Goal: Information Seeking & Learning: Learn about a topic

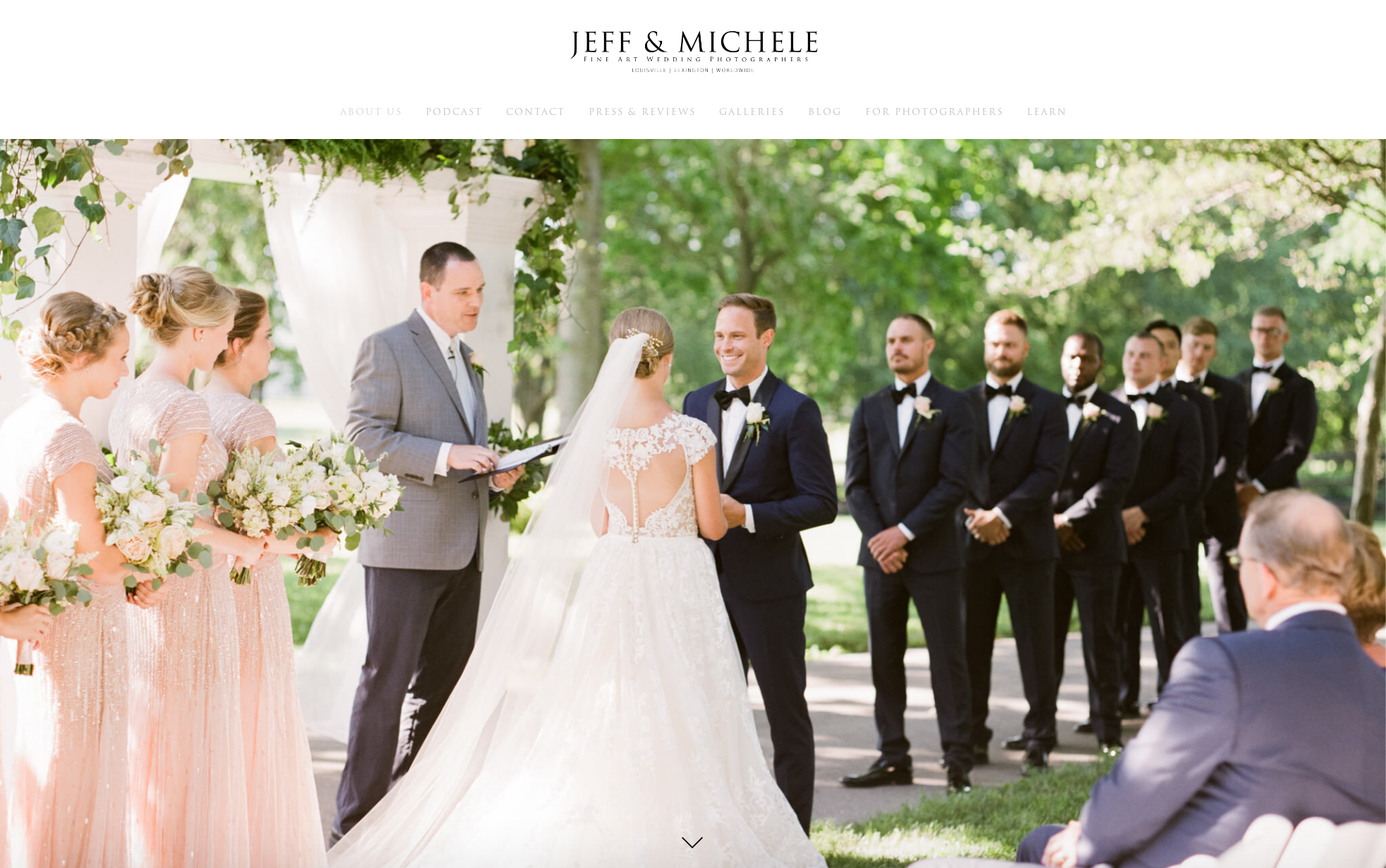
click at [376, 110] on span "About Us" at bounding box center [371, 111] width 62 height 14
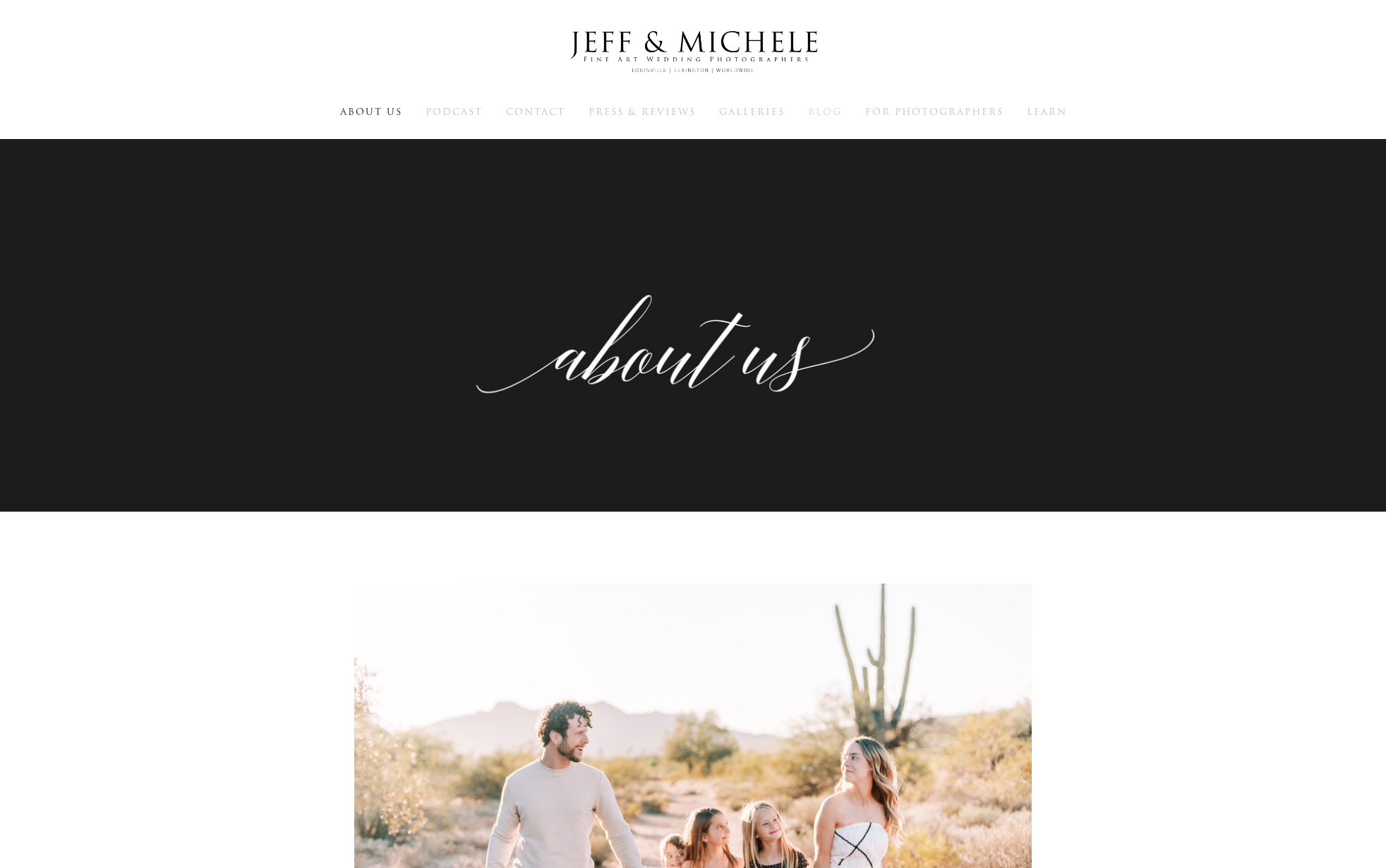
click at [824, 108] on span "Blog" at bounding box center [824, 111] width 34 height 14
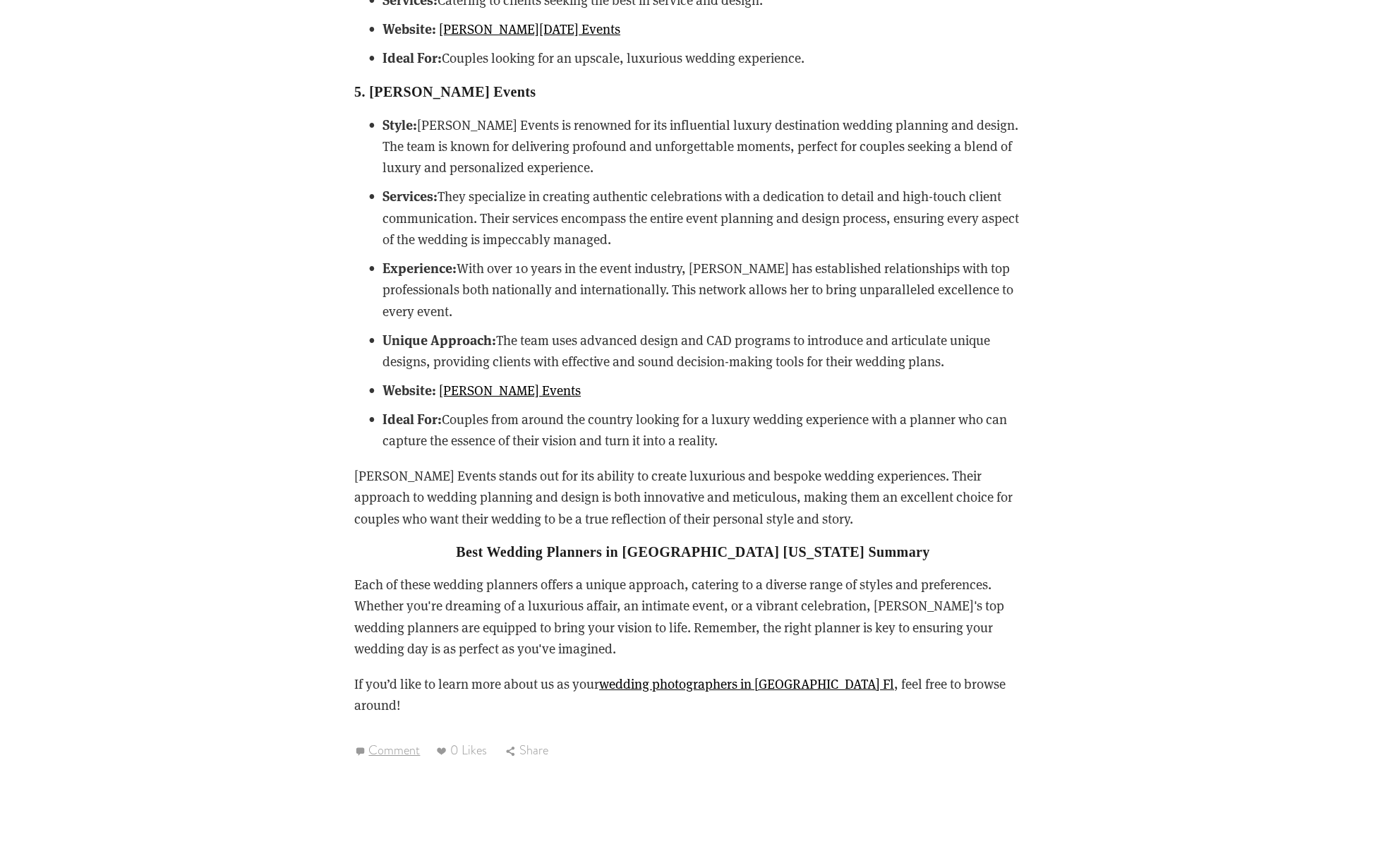
scroll to position [1548, 0]
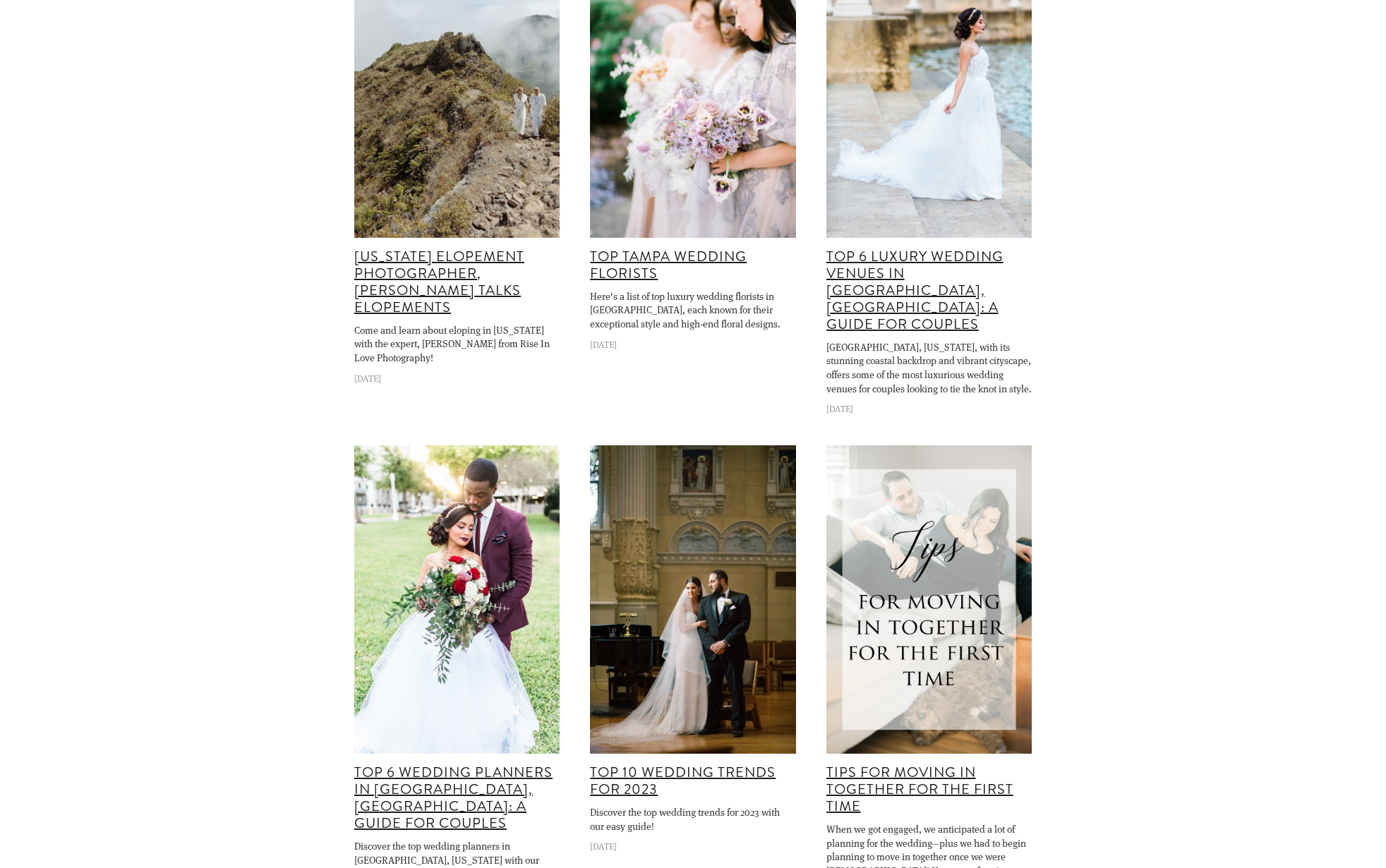
scroll to position [1693, 0]
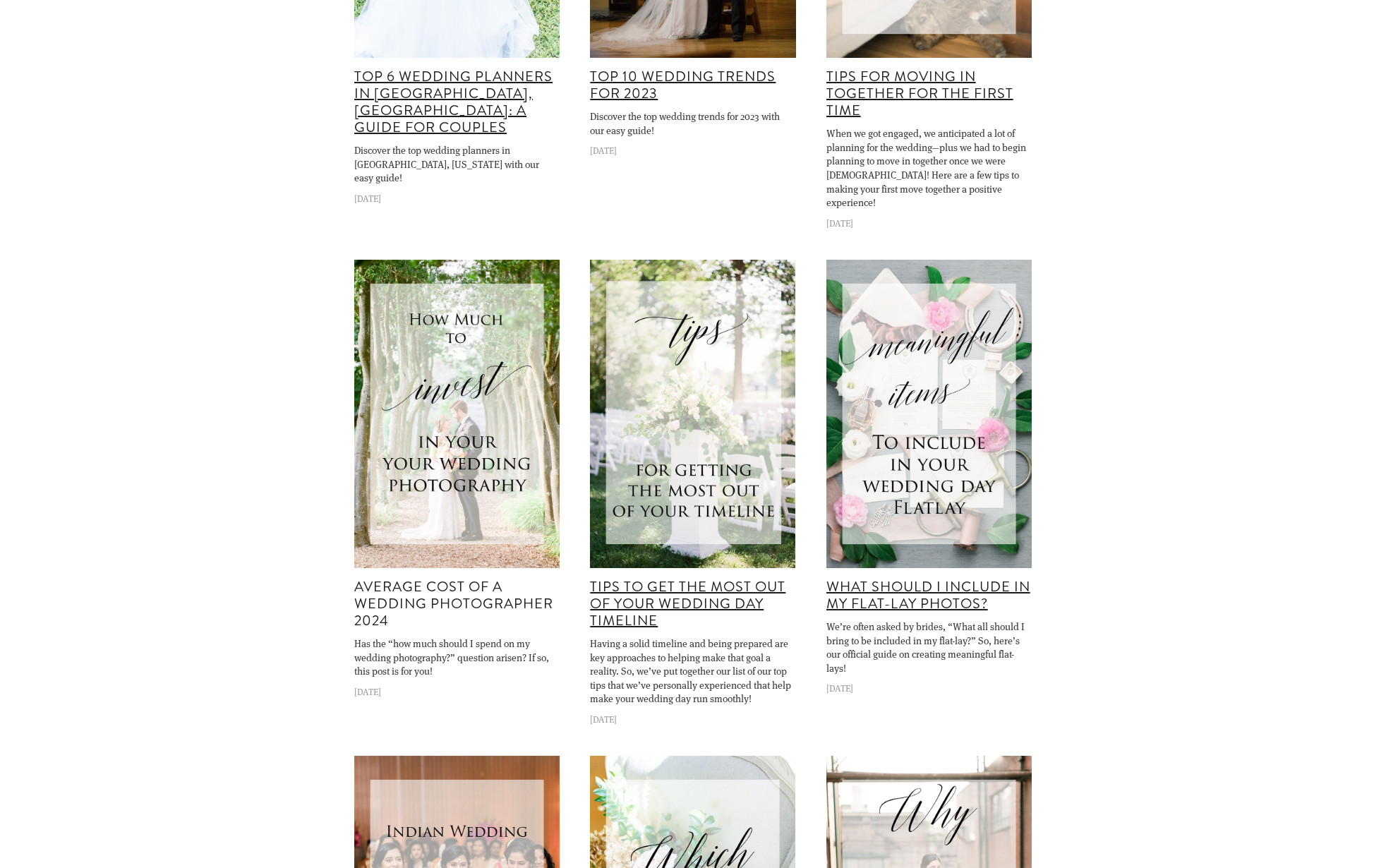
click at [452, 577] on link "Average Cost of a Wedding Photographer 2024" at bounding box center [454, 604] width 199 height 54
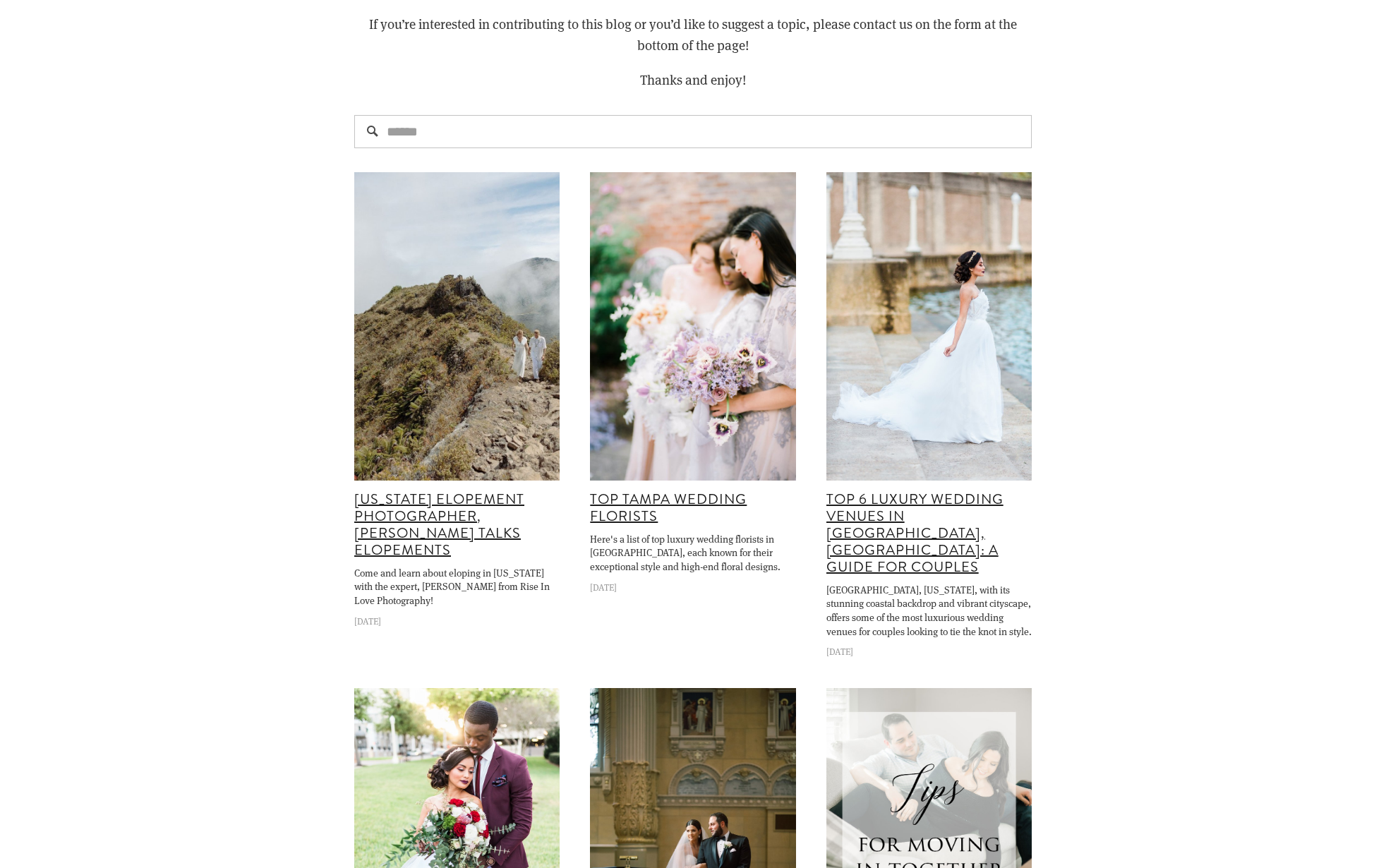
scroll to position [0, 0]
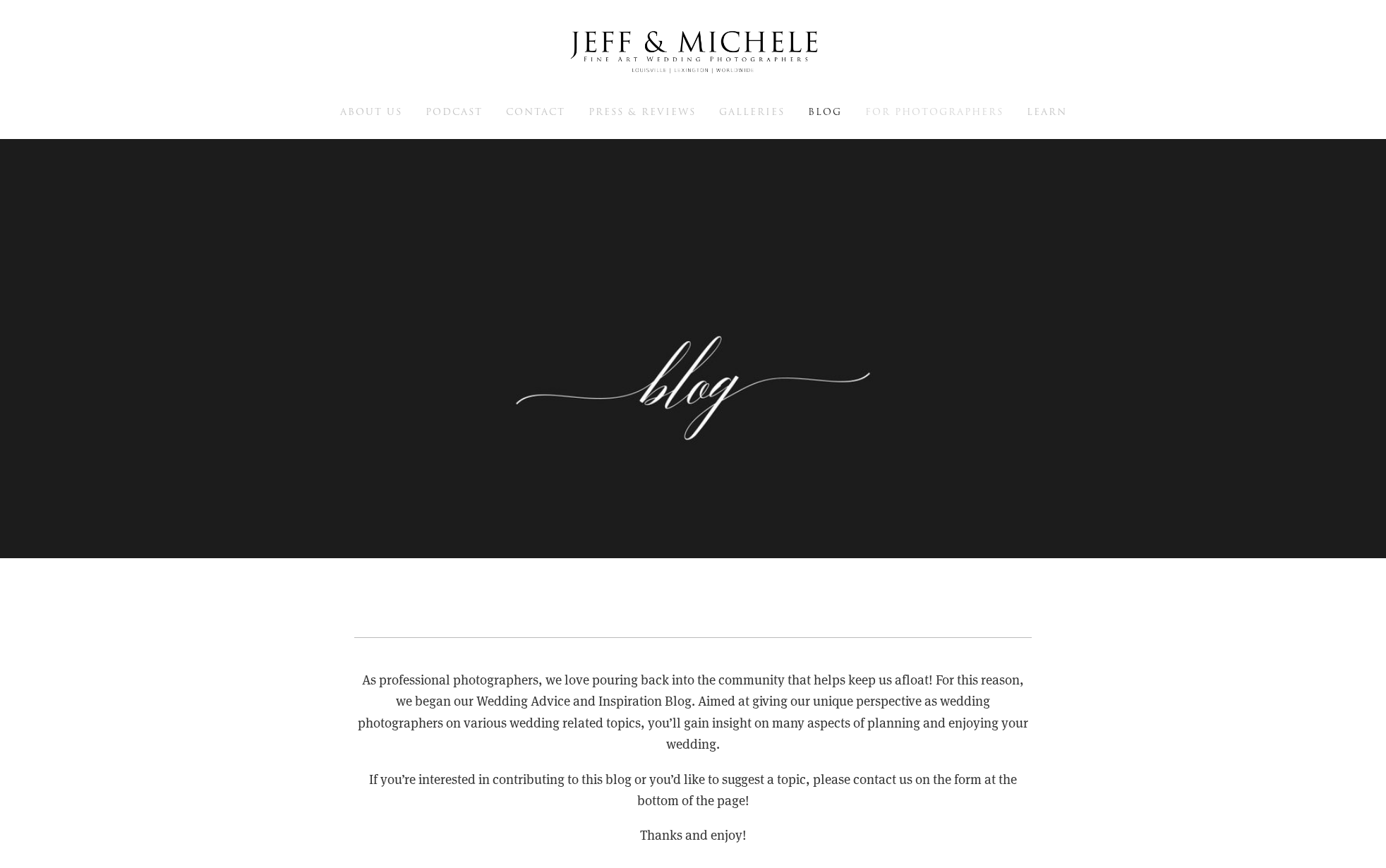
click at [934, 111] on span "For Photographers" at bounding box center [934, 111] width 139 height 14
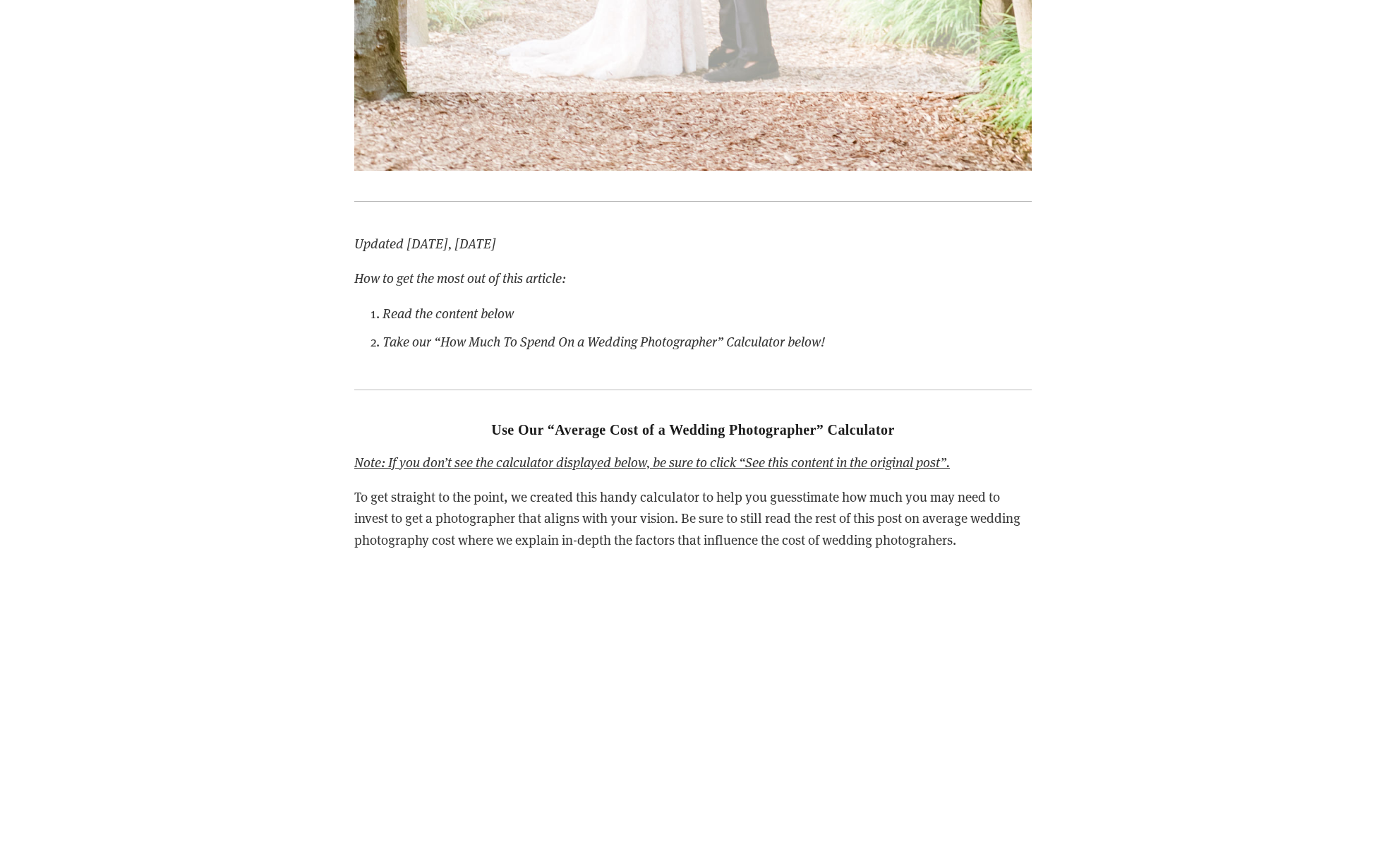
scroll to position [1981, 0]
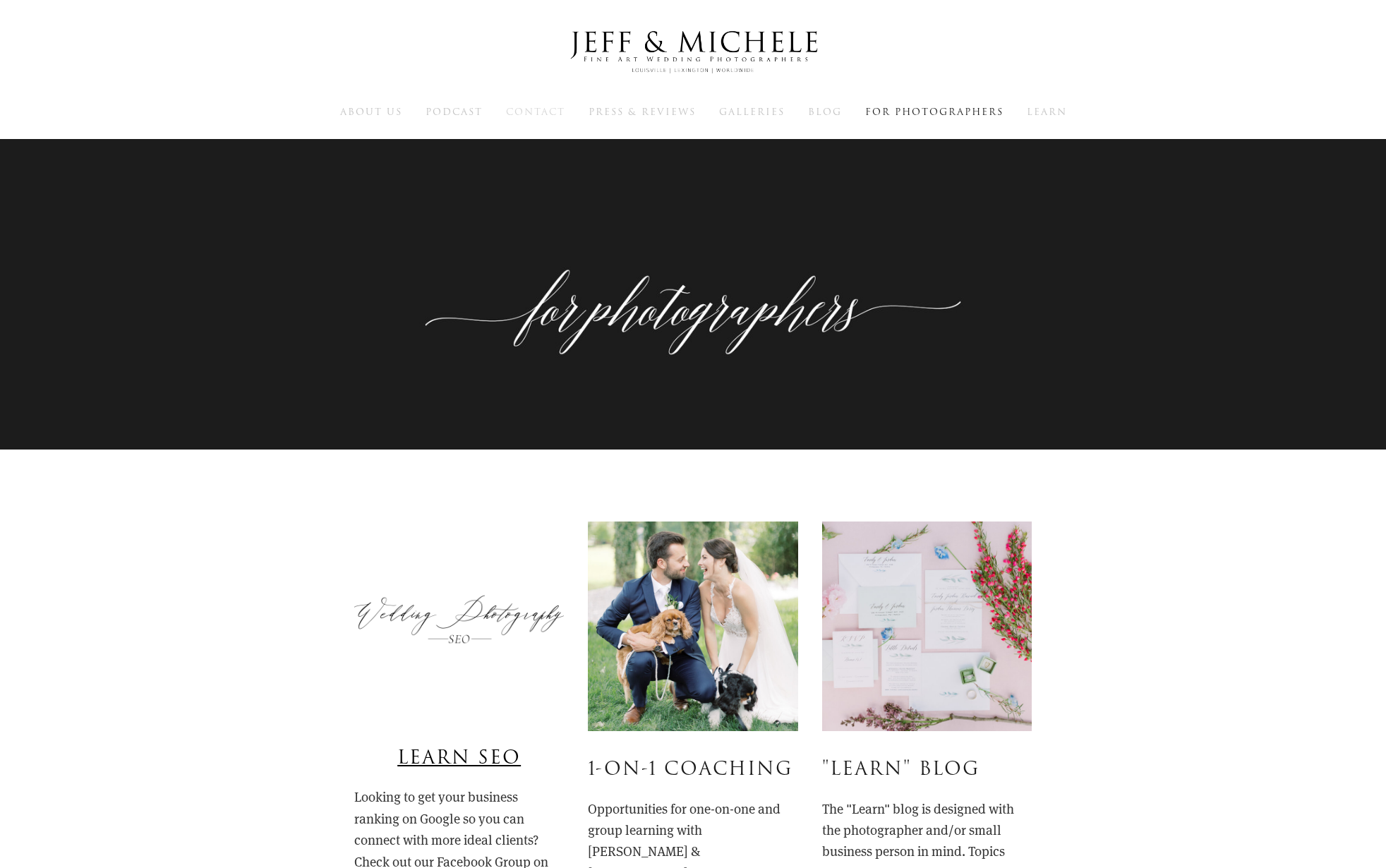
click at [529, 109] on span "Contact" at bounding box center [535, 111] width 59 height 14
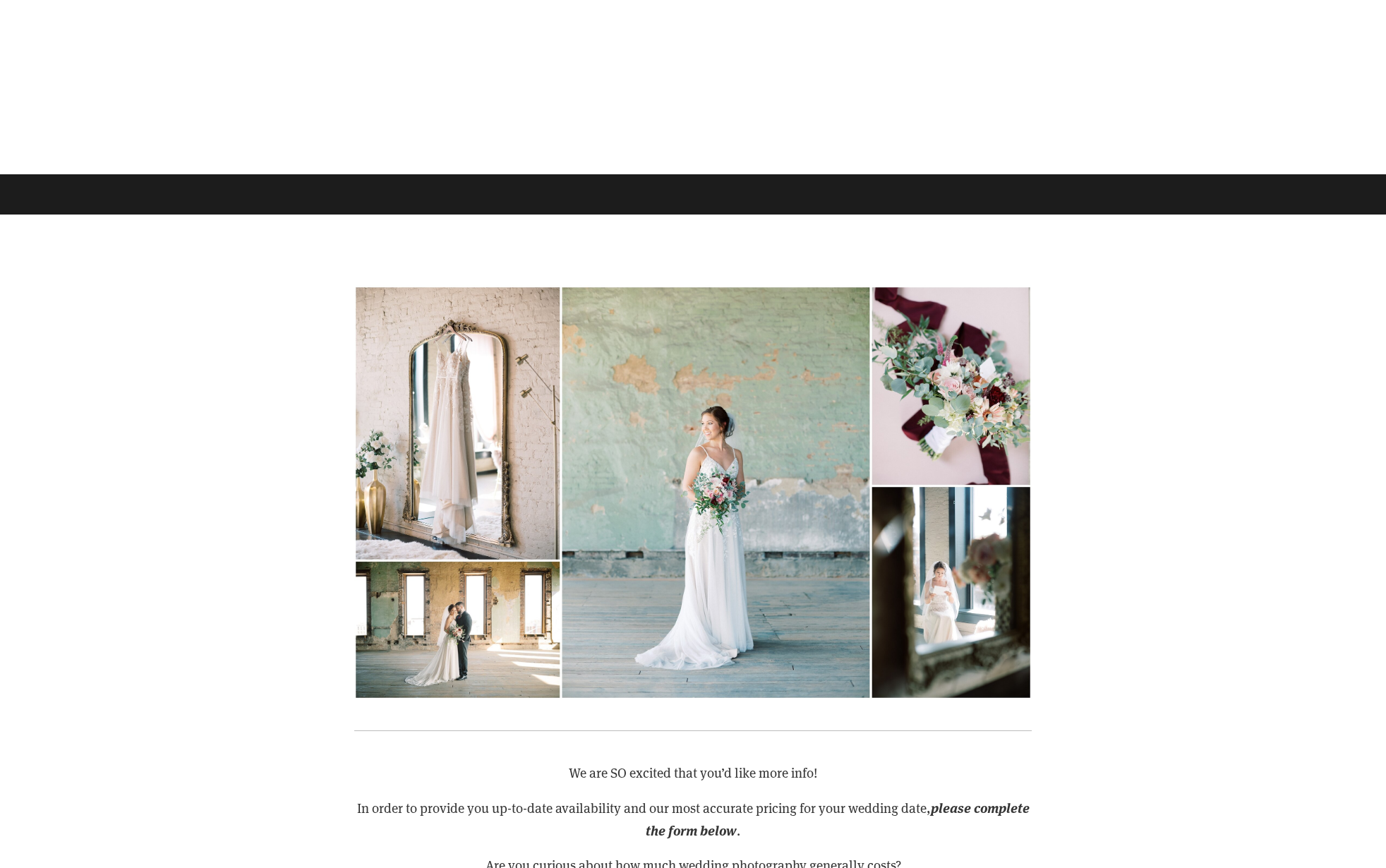
scroll to position [591, 0]
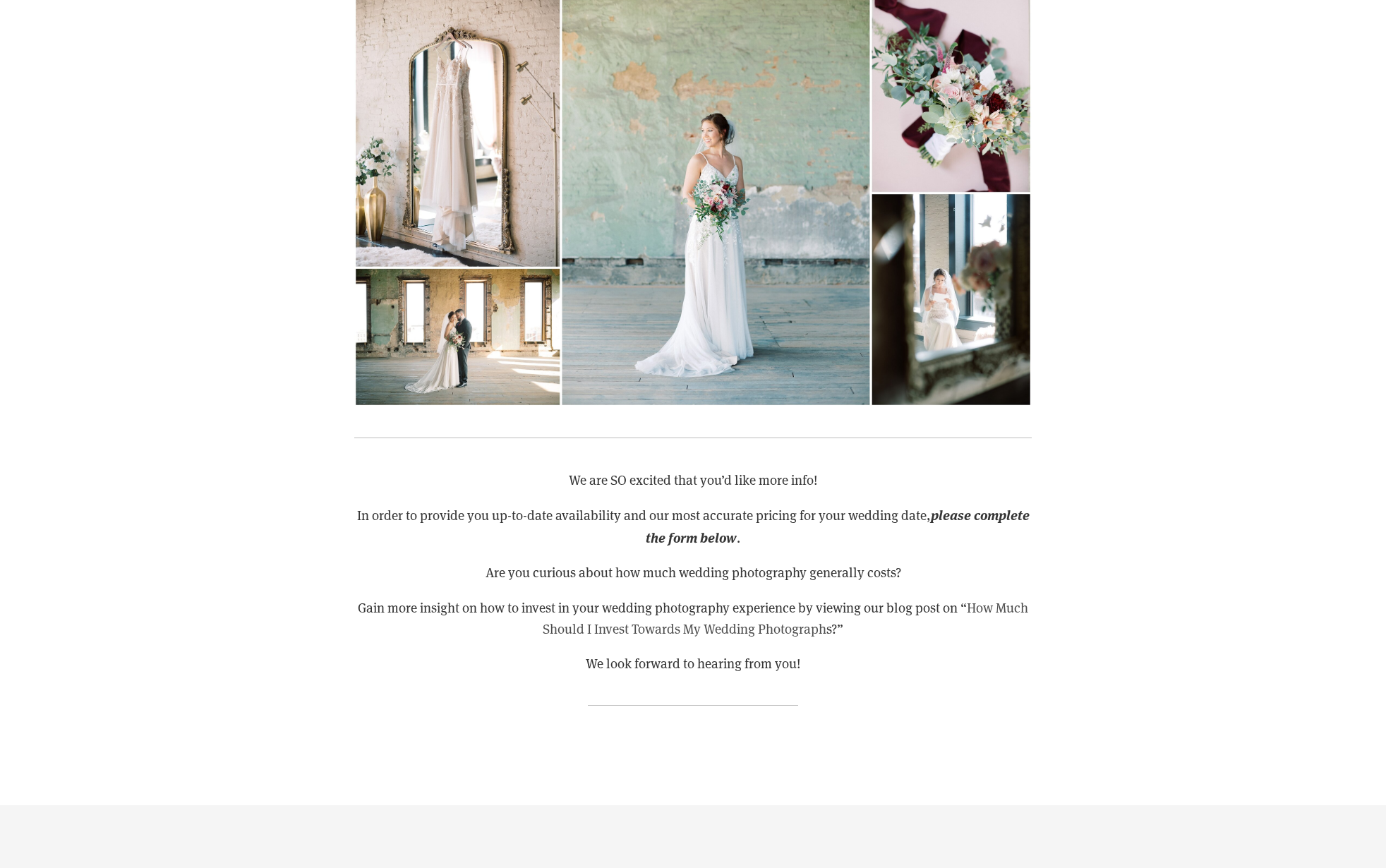
click at [589, 627] on link "How Much Should I Invest Towards My Wedding Photograph" at bounding box center [786, 617] width 488 height 39
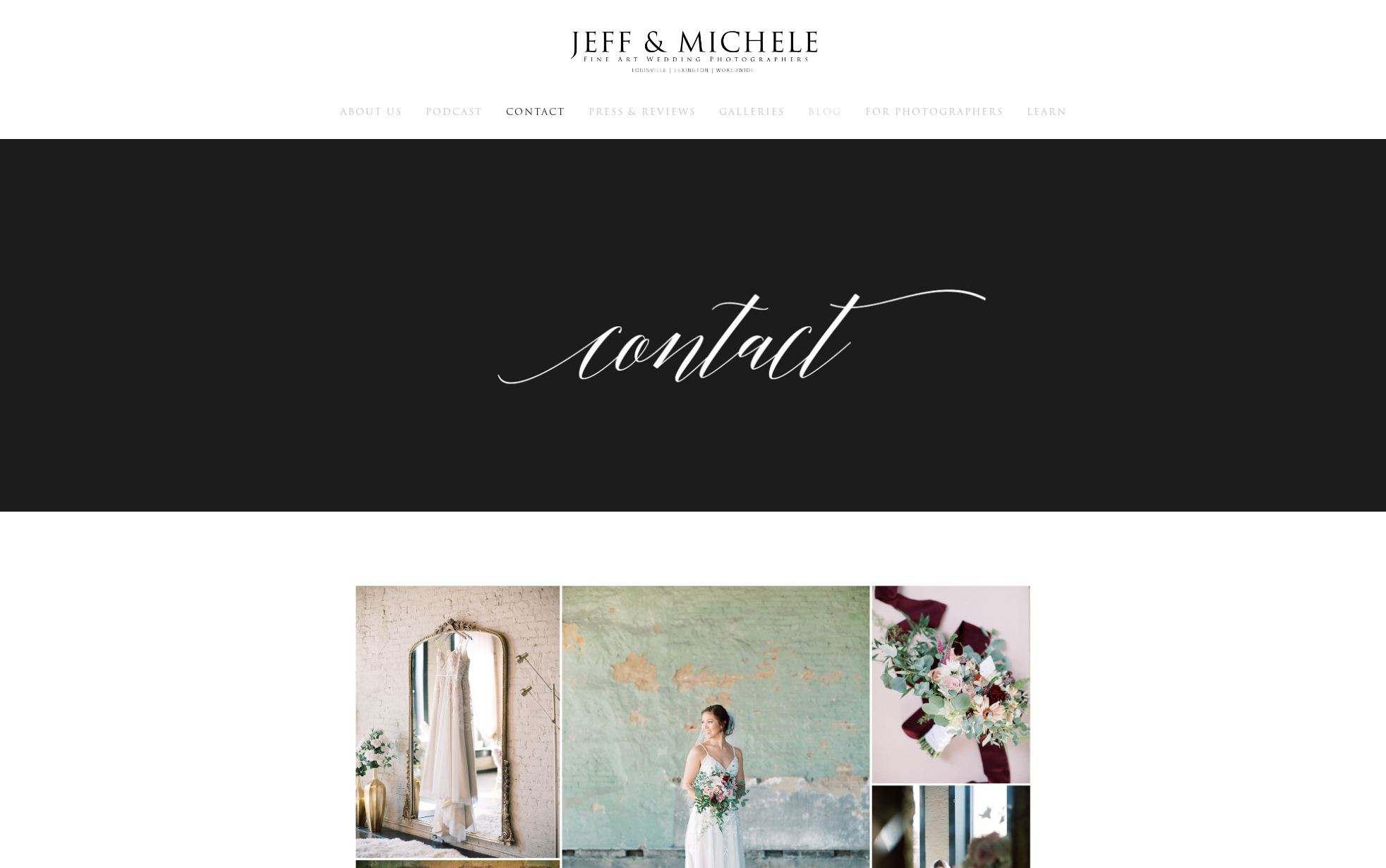
click at [816, 111] on span "Blog" at bounding box center [824, 111] width 34 height 14
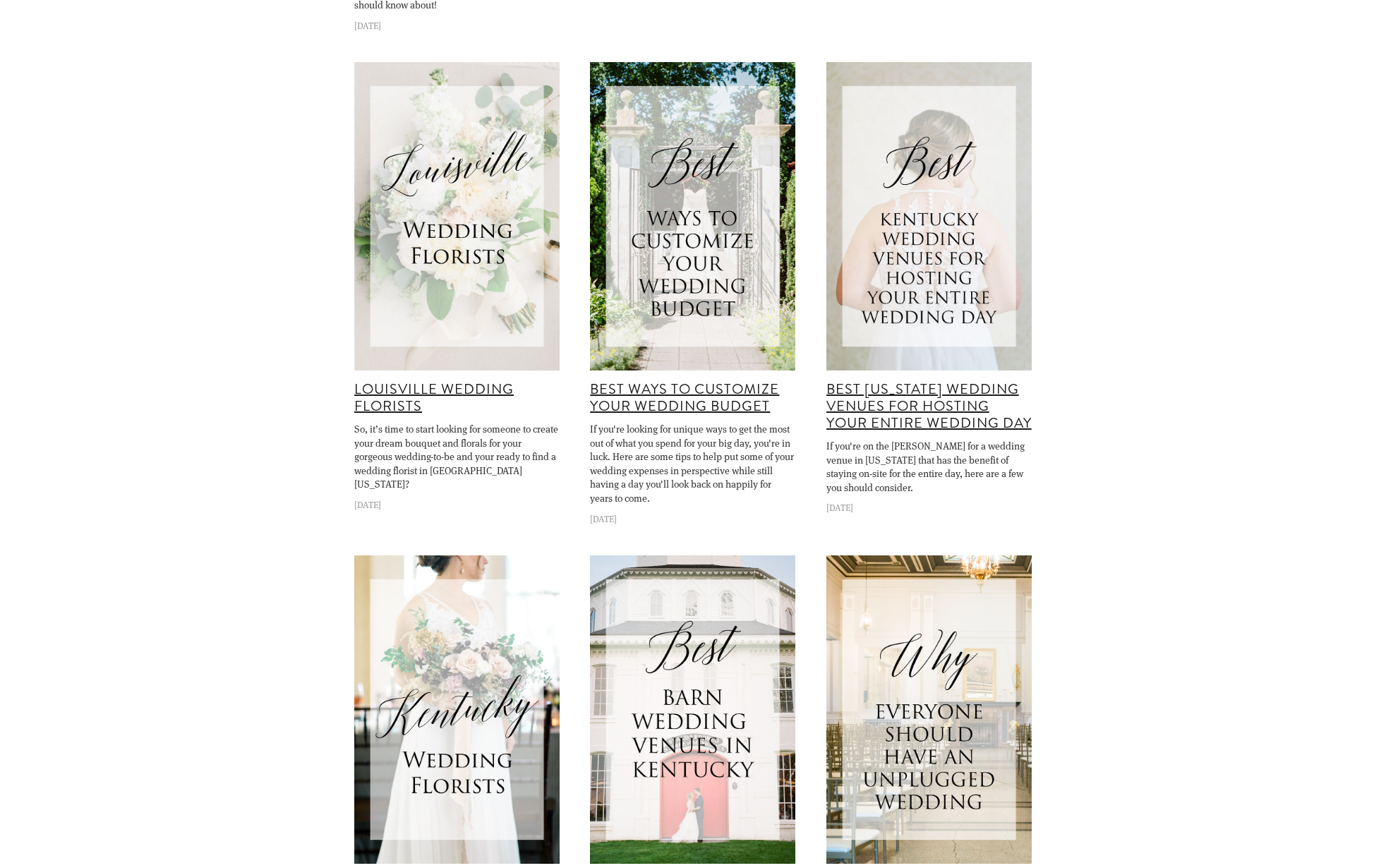
scroll to position [3619, 0]
